Goal: Task Accomplishment & Management: Use online tool/utility

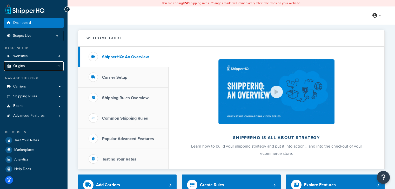
click at [38, 69] on link "Origins 39" at bounding box center [34, 66] width 60 height 10
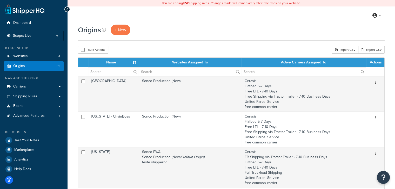
click at [145, 91] on td "Sonco Production (New)" at bounding box center [190, 94] width 102 height 36
click at [39, 53] on link "Websites 4" at bounding box center [34, 57] width 60 height 10
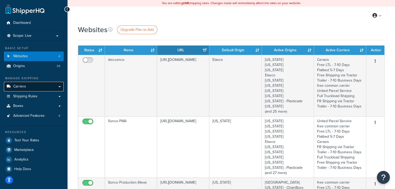
click at [14, 89] on span "Carriers" at bounding box center [19, 87] width 13 height 4
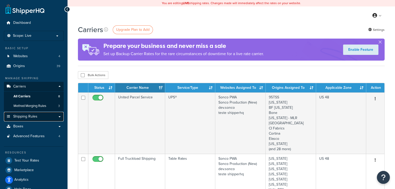
click at [35, 117] on span "Shipping Rules" at bounding box center [25, 117] width 24 height 4
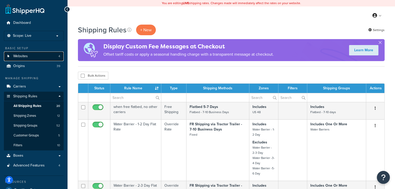
click at [29, 56] on link "Websites 4" at bounding box center [34, 57] width 60 height 10
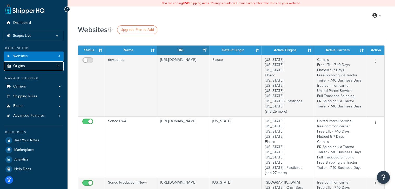
click at [28, 69] on link "Origins 39" at bounding box center [34, 66] width 60 height 10
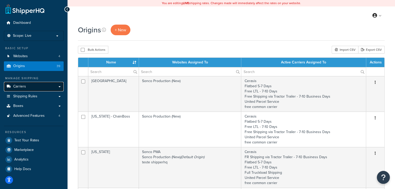
click at [25, 87] on span "Carriers" at bounding box center [19, 87] width 13 height 4
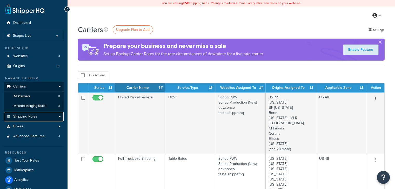
click at [38, 117] on link "Shipping Rules" at bounding box center [34, 117] width 60 height 10
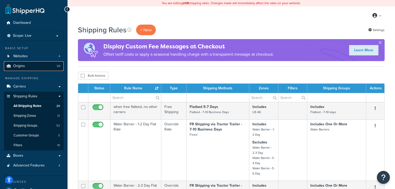
click at [24, 64] on span "Origins" at bounding box center [19, 66] width 12 height 4
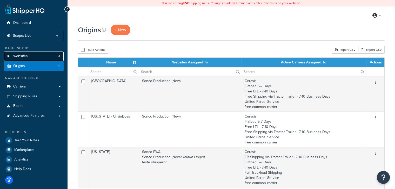
click at [37, 54] on link "Websites 4" at bounding box center [34, 57] width 60 height 10
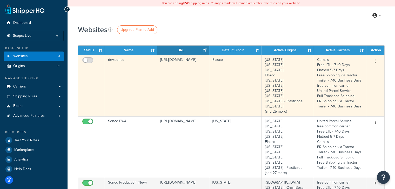
click at [136, 87] on td "dev.sonco" at bounding box center [131, 85] width 52 height 61
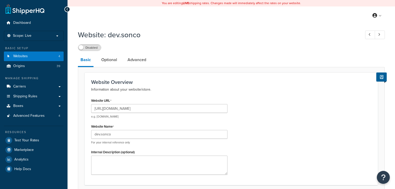
select select "19648"
click at [23, 71] on ul "Dashboard Scope: Live Basic Setup Websites 4 Origins 39 Manage Shipping Carrier…" at bounding box center [34, 96] width 60 height 156
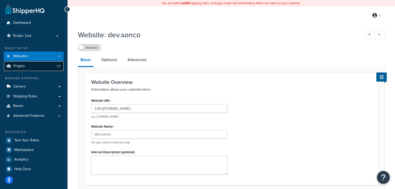
click at [23, 70] on link "Origins 39" at bounding box center [34, 66] width 60 height 10
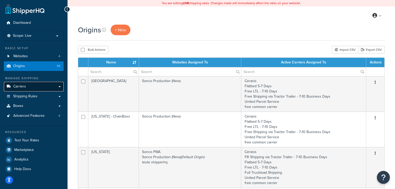
click at [19, 90] on link "Carriers" at bounding box center [34, 87] width 60 height 10
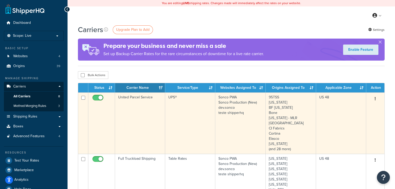
click at [153, 118] on td "United Parcel Service" at bounding box center [140, 123] width 50 height 61
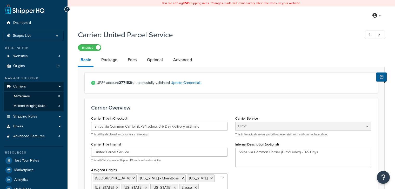
select select "ups"
select select "04"
click at [15, 56] on span "Websites" at bounding box center [20, 56] width 15 height 4
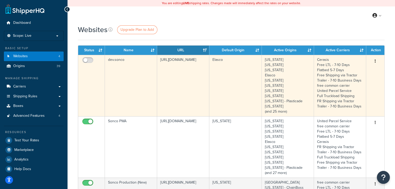
click at [115, 109] on td "dev.sonco" at bounding box center [131, 85] width 52 height 61
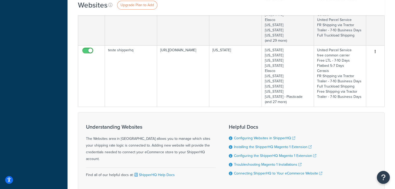
scroll to position [217, 0]
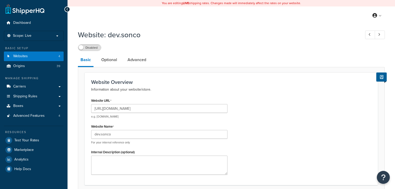
select select "19648"
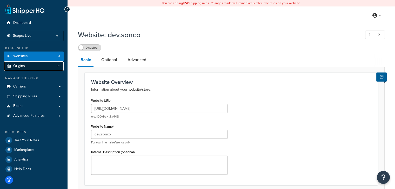
click at [29, 66] on link "Origins 39" at bounding box center [34, 66] width 60 height 10
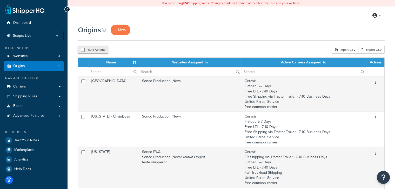
click at [88, 51] on button "Bulk Actions" at bounding box center [93, 50] width 30 height 8
checkbox input "true"
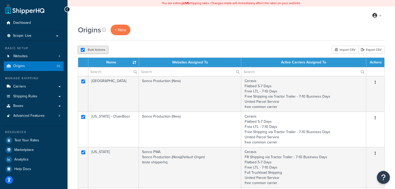
checkbox input "true"
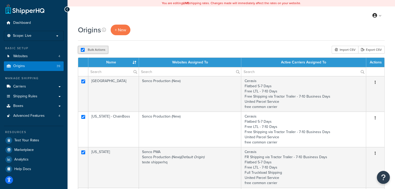
checkbox input "true"
click at [88, 51] on button "Bulk Actions" at bounding box center [93, 50] width 30 height 8
checkbox input "false"
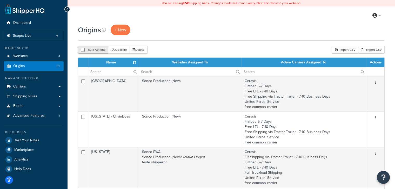
checkbox input "false"
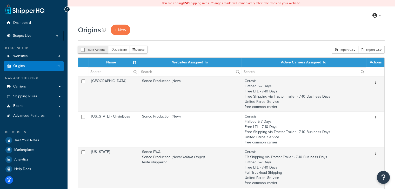
checkbox input "false"
click at [88, 51] on button "Bulk Actions" at bounding box center [93, 50] width 30 height 8
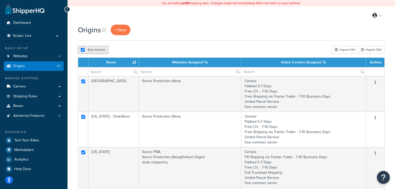
checkbox input "true"
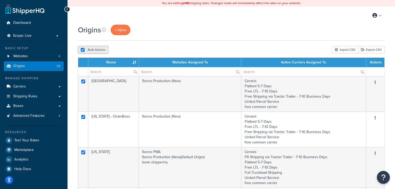
checkbox input "true"
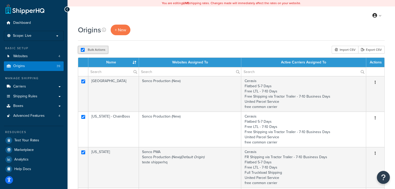
checkbox input "true"
click at [88, 51] on button "Bulk Actions" at bounding box center [93, 50] width 30 height 8
checkbox input "false"
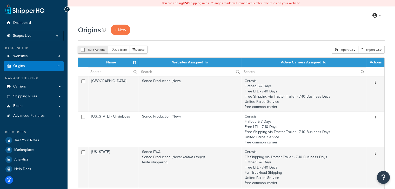
checkbox input "false"
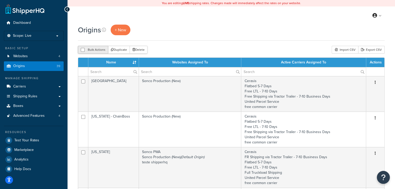
checkbox input "false"
click at [88, 51] on button "Bulk Actions" at bounding box center [93, 50] width 30 height 8
checkbox input "true"
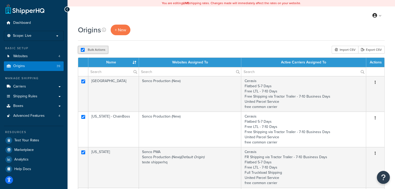
checkbox input "true"
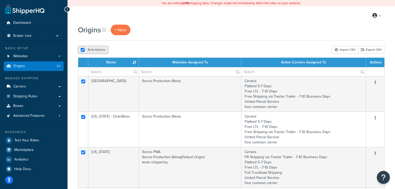
checkbox input "true"
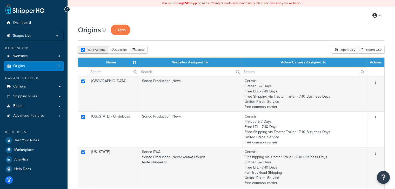
click at [88, 51] on button "Bulk Actions" at bounding box center [93, 50] width 30 height 8
checkbox input "false"
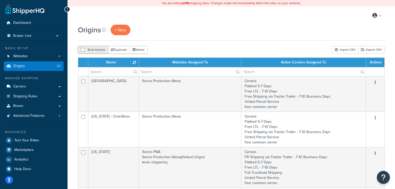
checkbox input "false"
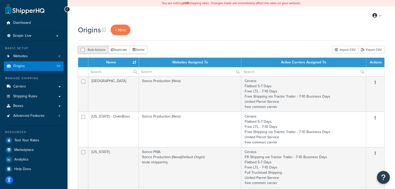
checkbox input "false"
click at [88, 51] on button "Bulk Actions" at bounding box center [93, 50] width 30 height 8
checkbox input "true"
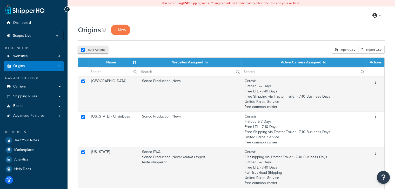
checkbox input "true"
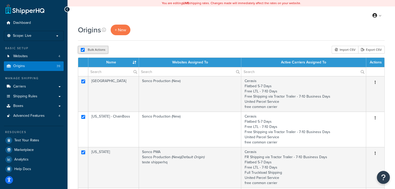
checkbox input "true"
click at [88, 51] on button "Bulk Actions" at bounding box center [93, 50] width 30 height 8
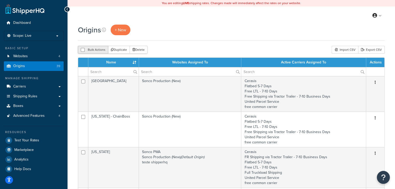
checkbox input "false"
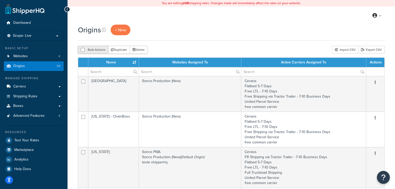
checkbox input "false"
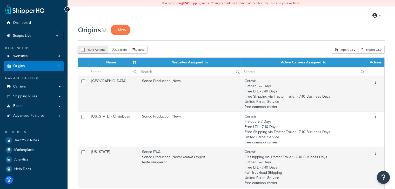
checkbox input "false"
click at [88, 51] on button "Bulk Actions" at bounding box center [93, 50] width 30 height 8
checkbox input "true"
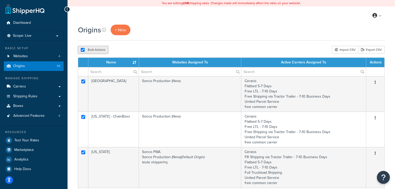
checkbox input "true"
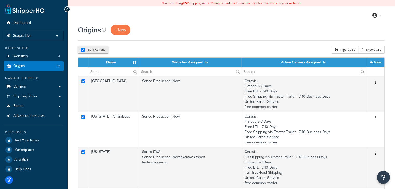
checkbox input "true"
click at [88, 51] on button "Bulk Actions" at bounding box center [93, 50] width 30 height 8
checkbox input "false"
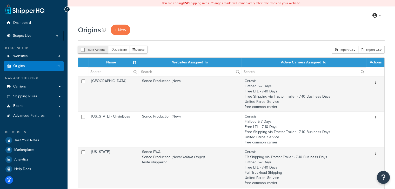
checkbox input "false"
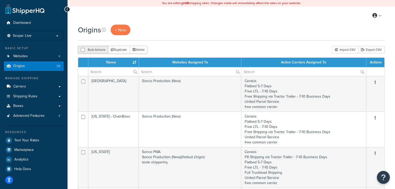
checkbox input "false"
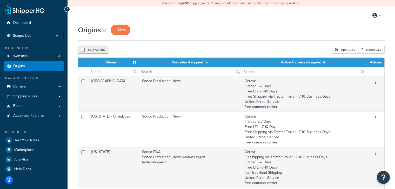
click at [88, 51] on button "Bulk Actions" at bounding box center [93, 50] width 30 height 8
checkbox input "true"
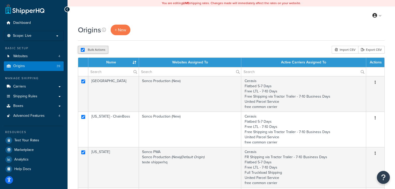
checkbox input "true"
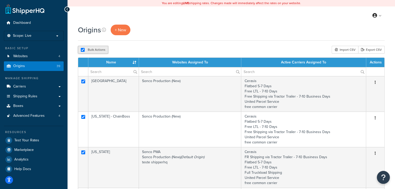
checkbox input "true"
click at [88, 51] on button "Bulk Actions" at bounding box center [93, 50] width 30 height 8
checkbox input "false"
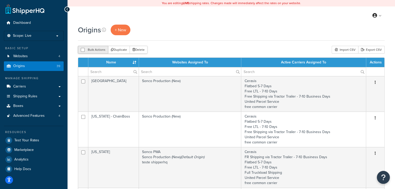
checkbox input "false"
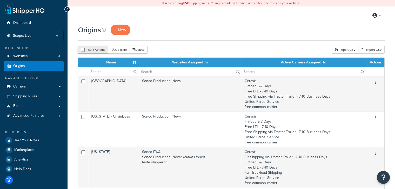
checkbox input "false"
click at [88, 51] on button "Bulk Actions" at bounding box center [93, 50] width 30 height 8
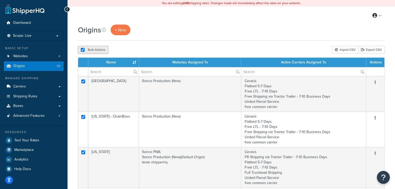
checkbox input "true"
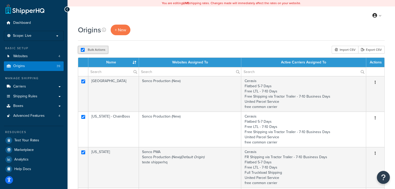
checkbox input "true"
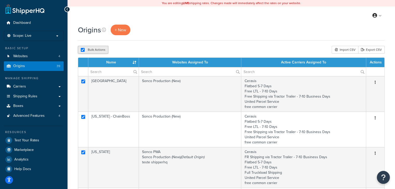
checkbox input "true"
click at [88, 51] on button "Bulk Actions" at bounding box center [93, 50] width 30 height 8
checkbox input "false"
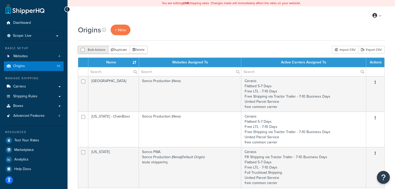
checkbox input "false"
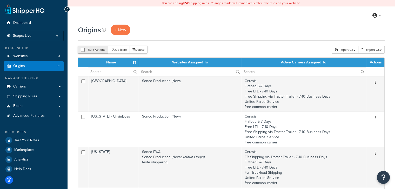
checkbox input "false"
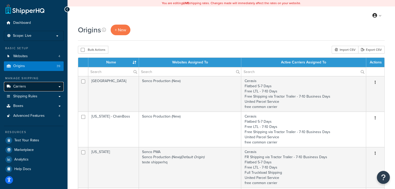
click at [40, 85] on link "Carriers" at bounding box center [34, 87] width 60 height 10
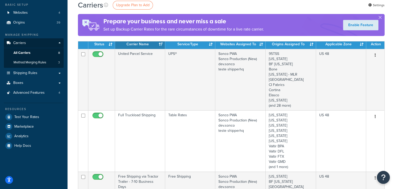
scroll to position [42, 0]
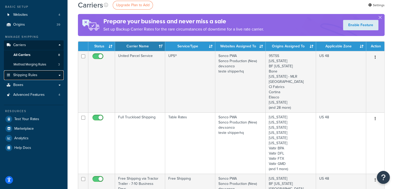
click at [35, 78] on link "Shipping Rules" at bounding box center [34, 76] width 60 height 10
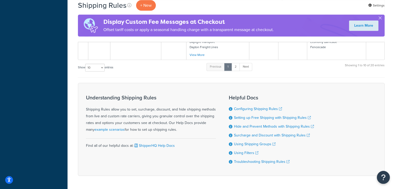
scroll to position [610, 0]
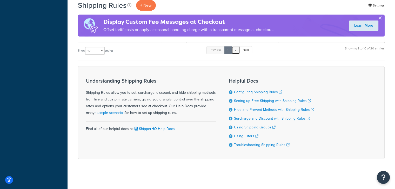
click at [240, 51] on link "2" at bounding box center [235, 50] width 9 height 8
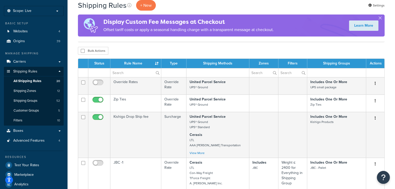
scroll to position [0, 0]
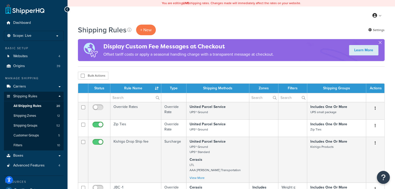
click at [379, 43] on button "button" at bounding box center [379, 43] width 1 height 1
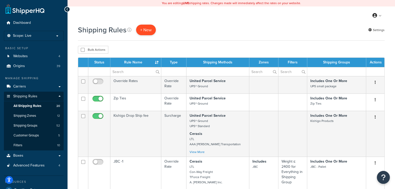
click at [142, 28] on p "+ New" at bounding box center [146, 30] width 20 height 11
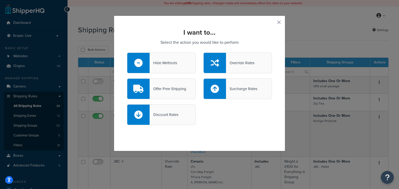
click at [272, 24] on button "button" at bounding box center [270, 24] width 1 height 1
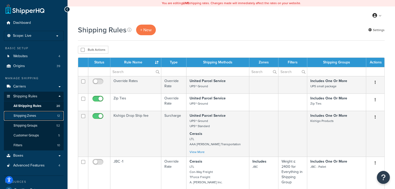
drag, startPoint x: 41, startPoint y: 120, endPoint x: 41, endPoint y: 113, distance: 7.8
click at [41, 120] on link "Shipping Zones 12" at bounding box center [34, 116] width 60 height 10
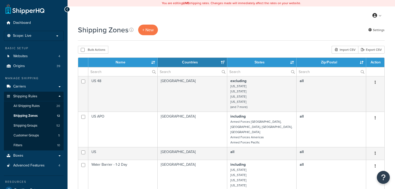
select select "15"
click at [40, 85] on link "Carriers" at bounding box center [34, 87] width 60 height 10
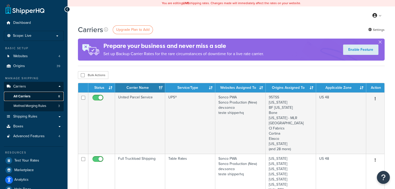
click at [32, 95] on link "All Carriers 8" at bounding box center [34, 97] width 60 height 10
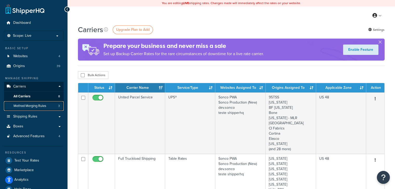
click at [31, 107] on span "Method Merging Rules" at bounding box center [29, 106] width 33 height 4
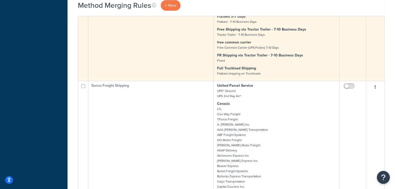
scroll to position [695, 0]
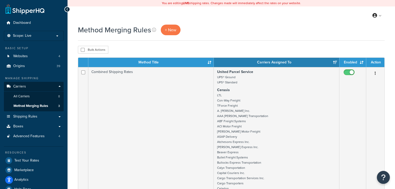
scroll to position [0, 0]
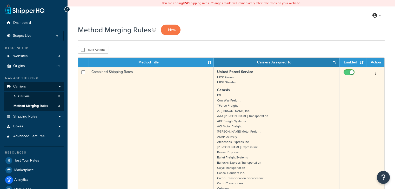
click at [375, 74] on button "button" at bounding box center [374, 74] width 7 height 8
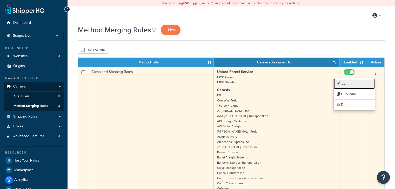
click at [352, 81] on link "Edit" at bounding box center [353, 84] width 41 height 11
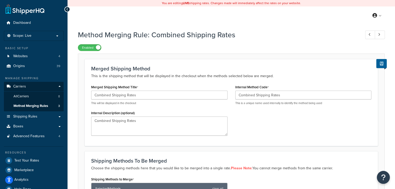
click at [16, 11] on link at bounding box center [24, 9] width 39 height 10
click at [164, 46] on div "Enabled" at bounding box center [231, 47] width 306 height 7
click at [43, 11] on link at bounding box center [24, 9] width 39 height 10
click at [19, 27] on link "Dashboard" at bounding box center [34, 23] width 60 height 10
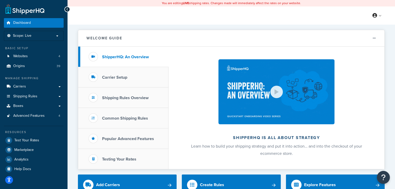
click at [217, 35] on button "Welcome Guide" at bounding box center [231, 38] width 306 height 17
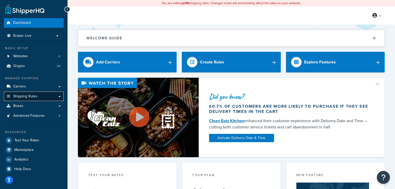
click at [45, 92] on link "Shipping Rules" at bounding box center [34, 97] width 60 height 10
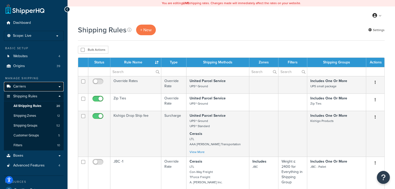
click at [49, 85] on link "Carriers" at bounding box center [34, 87] width 60 height 10
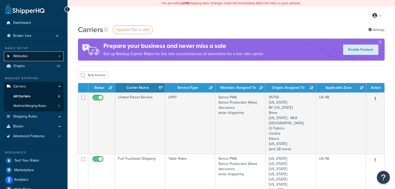
click at [25, 58] on span "Websites" at bounding box center [20, 56] width 15 height 4
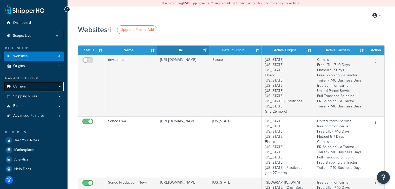
click at [22, 89] on span "Carriers" at bounding box center [19, 87] width 13 height 4
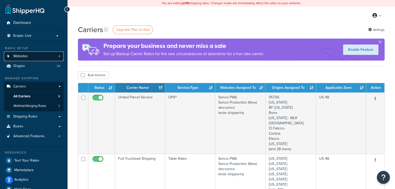
click at [35, 55] on link "Websites 4" at bounding box center [34, 57] width 60 height 10
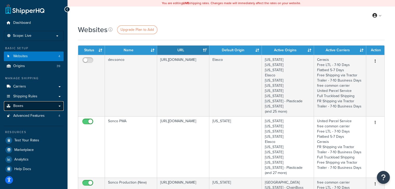
click at [26, 105] on link "Boxes" at bounding box center [34, 106] width 60 height 10
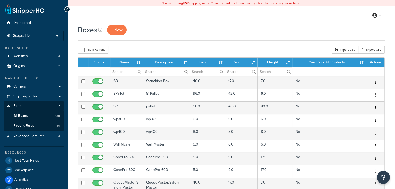
click at [166, 63] on th "Description" at bounding box center [166, 62] width 47 height 9
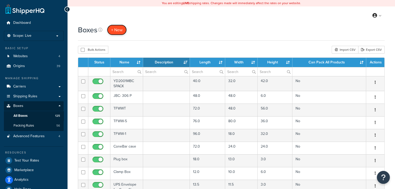
click at [118, 34] on link "+ New" at bounding box center [117, 30] width 20 height 11
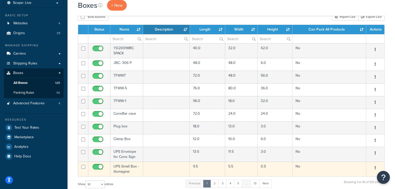
scroll to position [32, 0]
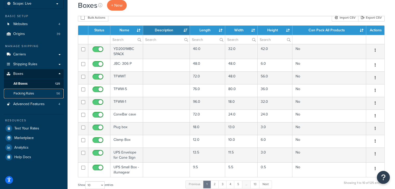
click at [22, 94] on span "Packing Rules" at bounding box center [23, 94] width 20 height 4
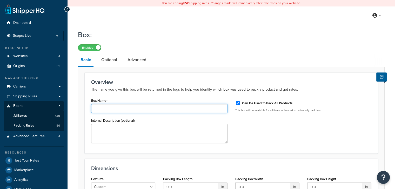
click at [176, 106] on input "Box Name" at bounding box center [159, 108] width 136 height 9
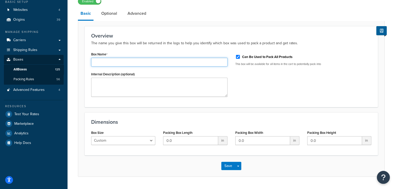
scroll to position [47, 0]
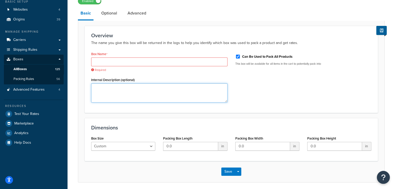
click at [167, 85] on textarea "Internal Description (optional)" at bounding box center [159, 93] width 136 height 19
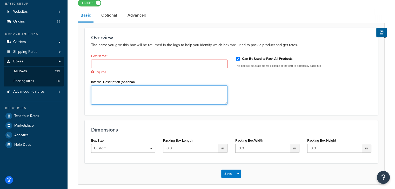
scroll to position [44, 0]
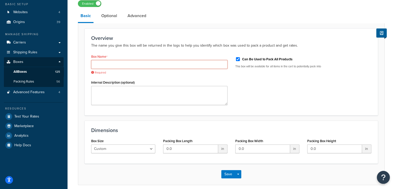
click at [170, 65] on input "Box Name" at bounding box center [159, 64] width 136 height 9
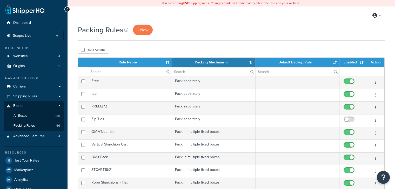
select select "15"
click at [146, 29] on span "+ New" at bounding box center [142, 30] width 11 height 6
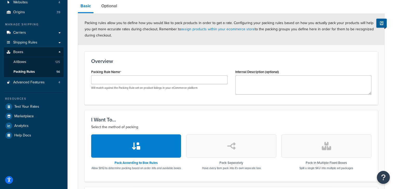
scroll to position [54, 0]
click at [219, 144] on button "button" at bounding box center [231, 146] width 90 height 23
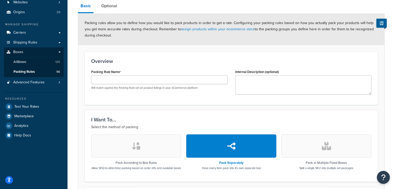
click at [295, 145] on button "button" at bounding box center [326, 146] width 90 height 23
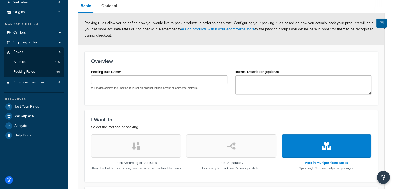
click at [170, 141] on button "button" at bounding box center [136, 146] width 90 height 23
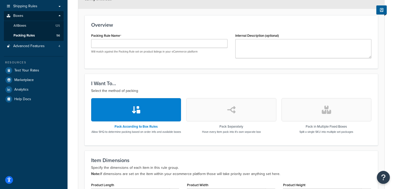
scroll to position [59, 0]
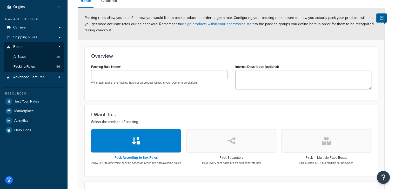
click at [184, 100] on form "Packing rules allow you to define how you would like to pack products in order …" at bounding box center [231, 162] width 306 height 308
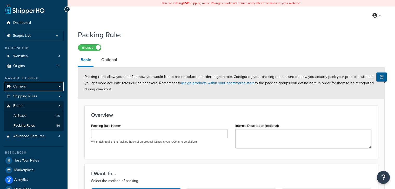
click at [28, 88] on link "Carriers" at bounding box center [34, 87] width 60 height 10
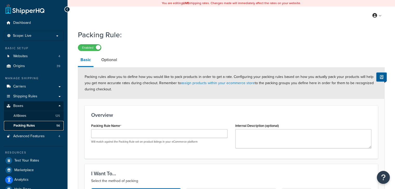
click at [36, 128] on link "Packing Rules 56" at bounding box center [34, 126] width 60 height 10
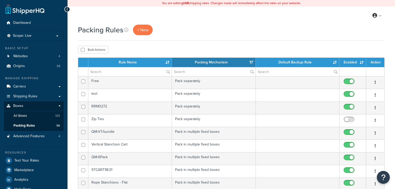
select select "15"
click at [138, 30] on span "+ New" at bounding box center [142, 30] width 11 height 6
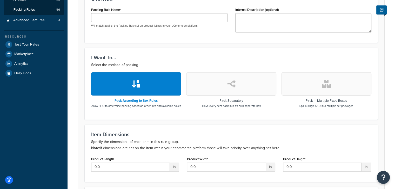
scroll to position [116, 0]
click at [236, 88] on button "button" at bounding box center [231, 83] width 90 height 23
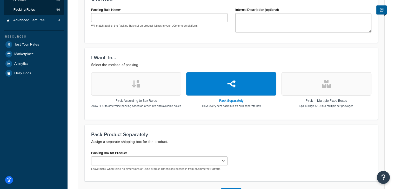
click at [320, 86] on button "button" at bounding box center [326, 83] width 90 height 23
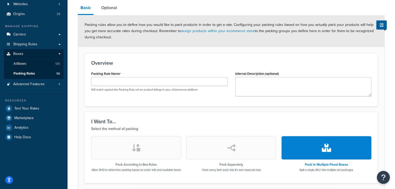
scroll to position [0, 0]
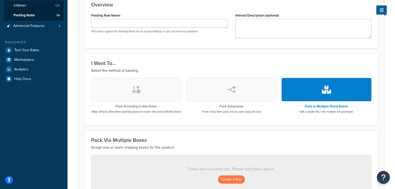
scroll to position [111, 0]
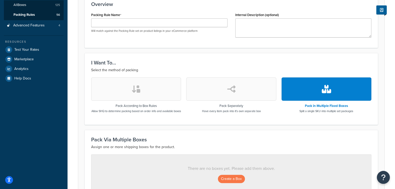
click at [154, 99] on button "button" at bounding box center [136, 89] width 90 height 23
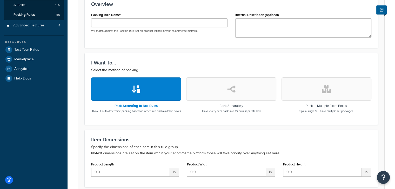
click at [211, 99] on button "button" at bounding box center [231, 89] width 90 height 23
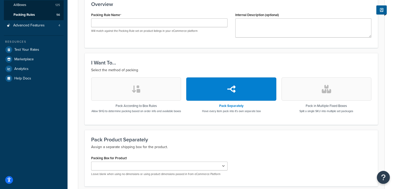
scroll to position [0, 0]
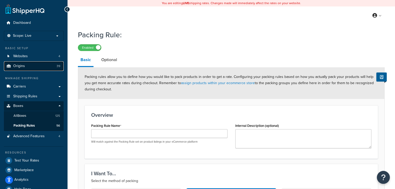
click at [49, 62] on link "Origins 39" at bounding box center [34, 66] width 60 height 10
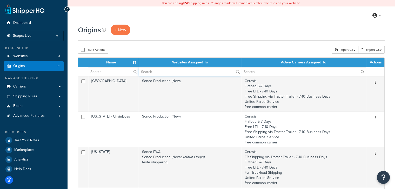
click at [186, 70] on input "text" at bounding box center [190, 71] width 102 height 9
click at [139, 30] on div "Origins + New" at bounding box center [231, 30] width 306 height 11
click at [55, 84] on link "Carriers" at bounding box center [34, 87] width 60 height 10
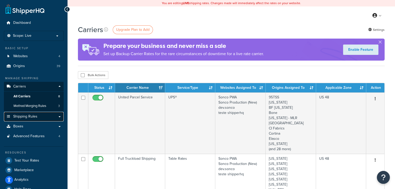
click at [19, 115] on span "Shipping Rules" at bounding box center [25, 117] width 24 height 4
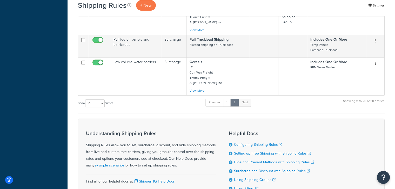
scroll to position [366, 0]
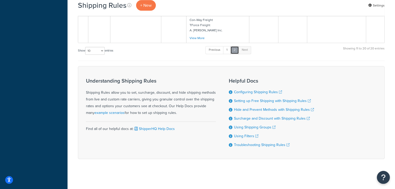
click at [231, 51] on link "2" at bounding box center [234, 50] width 9 height 8
click at [245, 49] on link "Next" at bounding box center [244, 50] width 13 height 8
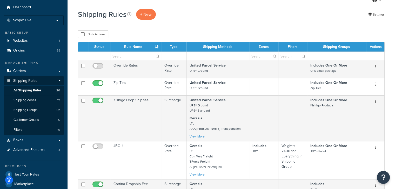
scroll to position [0, 0]
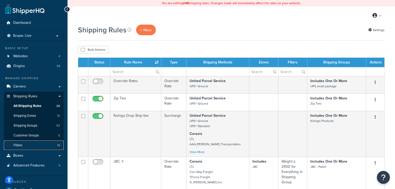
click at [21, 142] on link "Filters 10" at bounding box center [34, 146] width 60 height 10
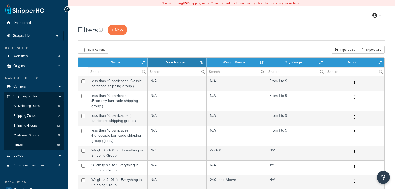
select select "15"
click at [28, 157] on link "Boxes" at bounding box center [34, 156] width 60 height 10
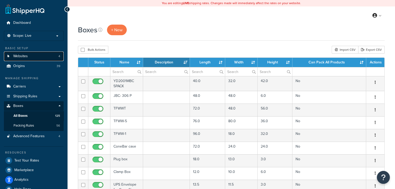
click at [48, 59] on link "Websites 4" at bounding box center [34, 57] width 60 height 10
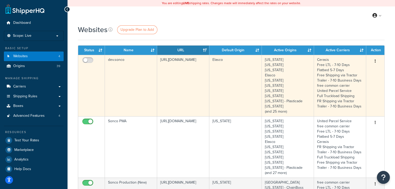
click at [156, 89] on td "dev.sonco" at bounding box center [131, 85] width 52 height 61
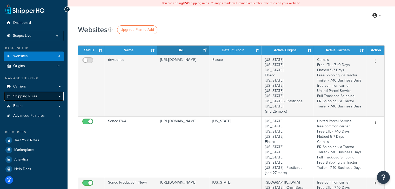
click at [60, 98] on link "Shipping Rules" at bounding box center [34, 97] width 60 height 10
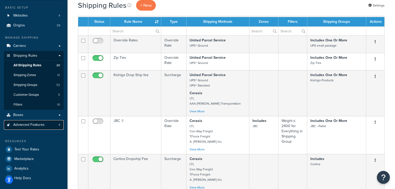
click at [33, 126] on span "Advanced Features" at bounding box center [28, 125] width 31 height 4
